Goal: Task Accomplishment & Management: Use online tool/utility

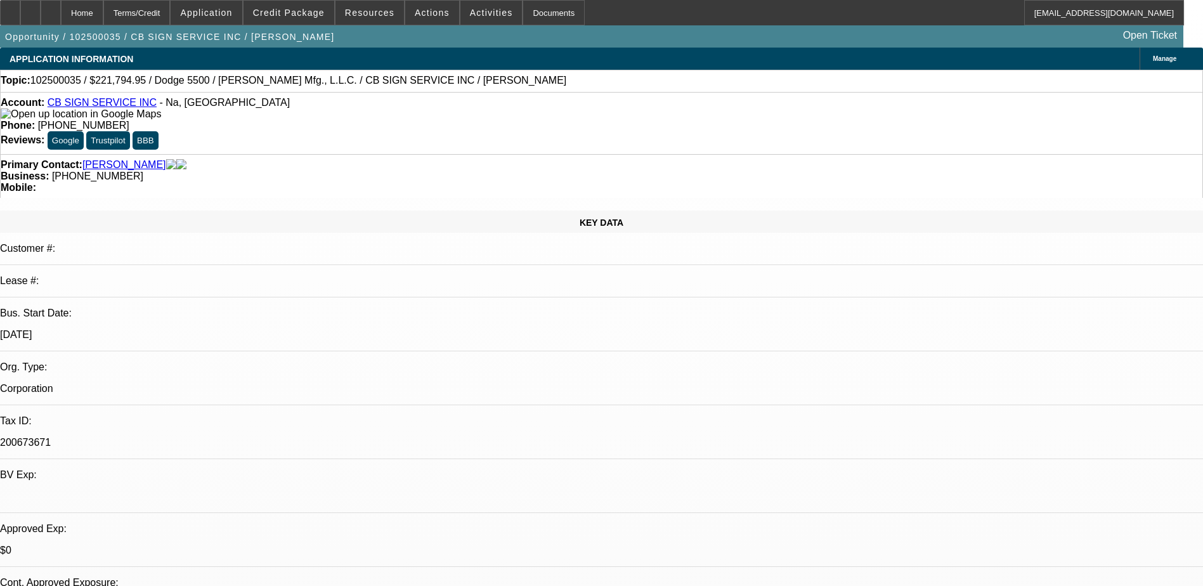
select select "0"
select select "3"
select select "0"
select select "6"
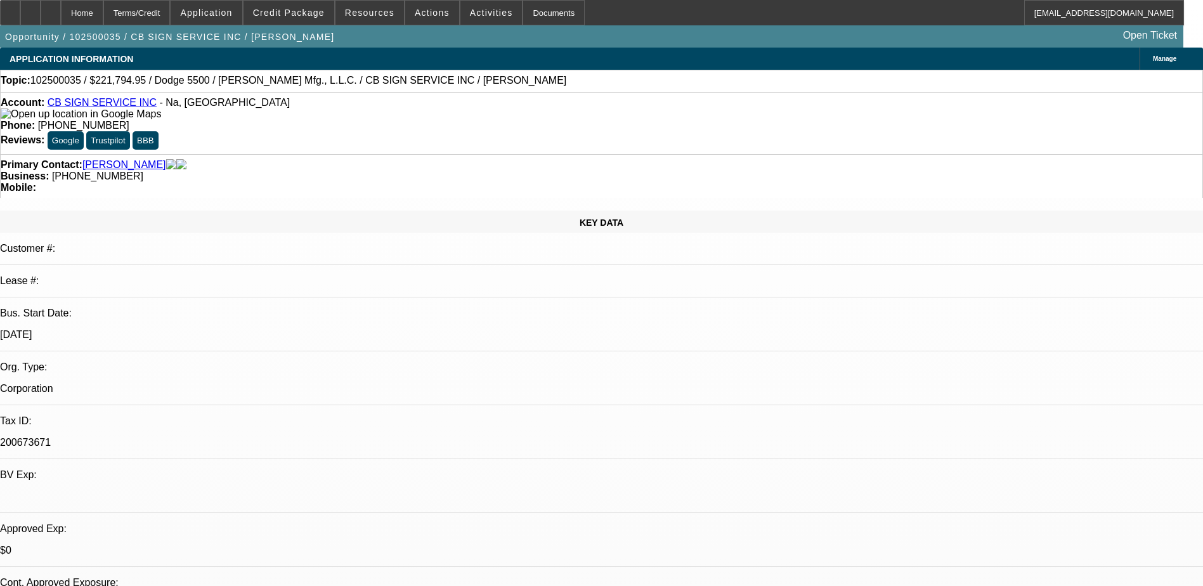
scroll to position [1985, 0]
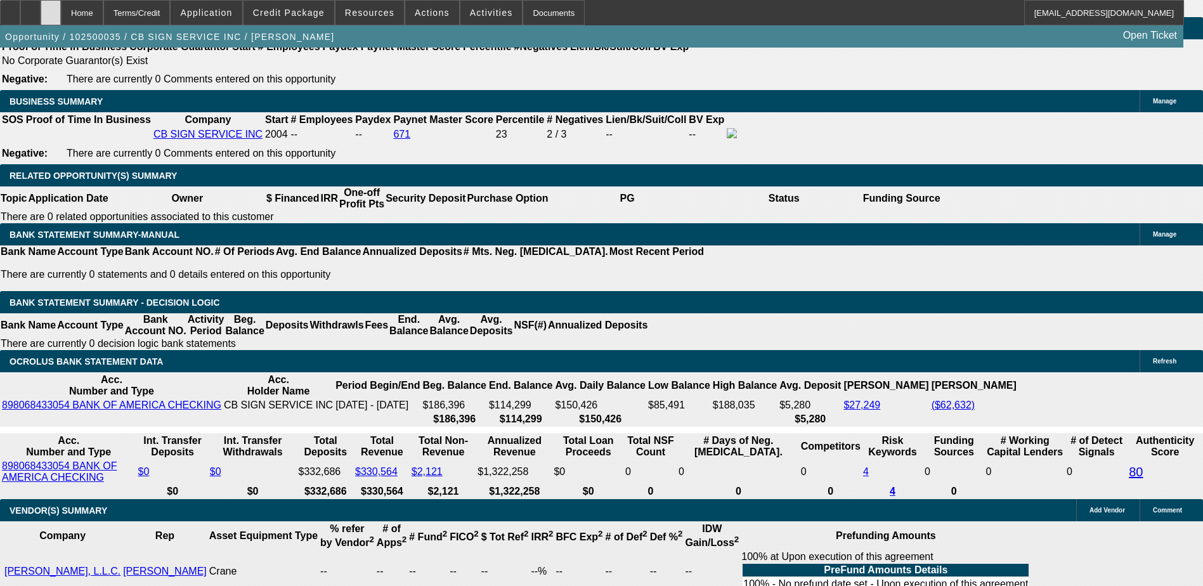
click at [61, 8] on div at bounding box center [51, 12] width 20 height 25
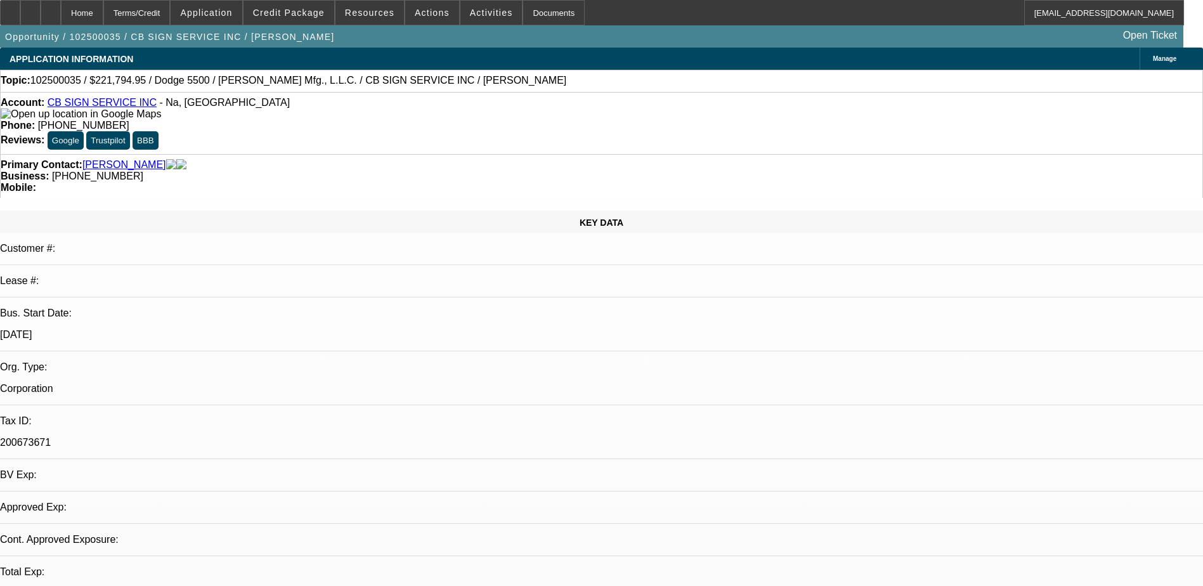
select select "0"
select select "3"
select select "0"
select select "6"
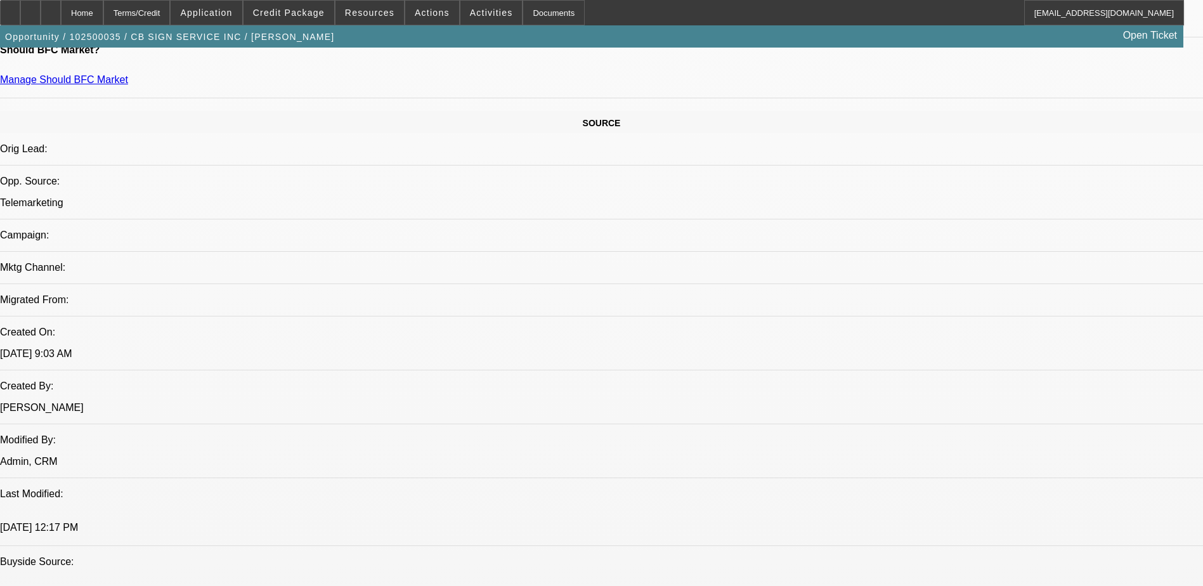
scroll to position [697, 0]
